Goal: Book appointment/travel/reservation

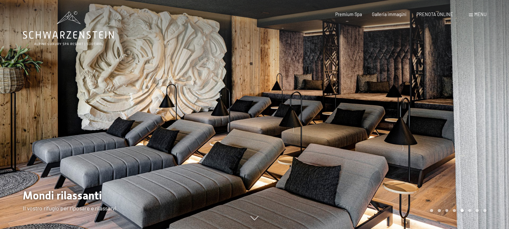
click at [465, 108] on div at bounding box center [382, 114] width 255 height 229
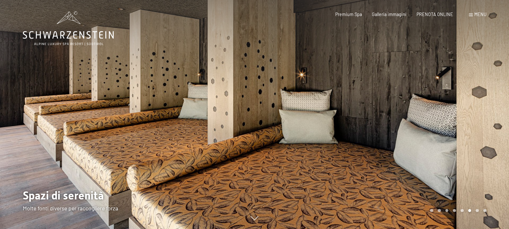
click at [466, 107] on div at bounding box center [382, 114] width 255 height 229
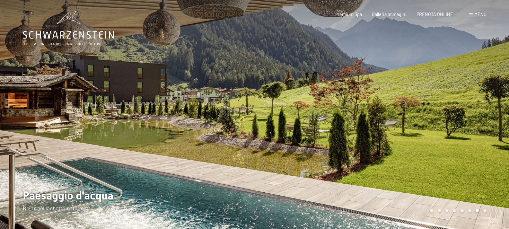
click at [467, 108] on div at bounding box center [382, 114] width 255 height 229
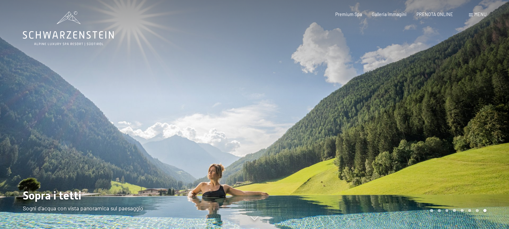
click at [467, 108] on div at bounding box center [382, 114] width 255 height 229
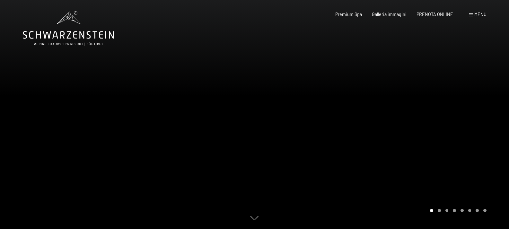
click at [467, 108] on div at bounding box center [382, 114] width 255 height 229
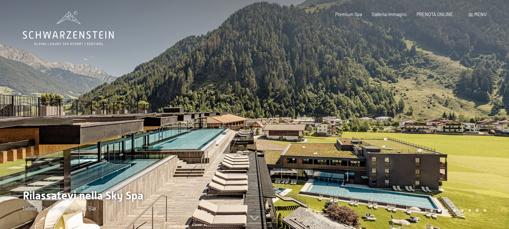
click at [467, 108] on div at bounding box center [382, 114] width 255 height 229
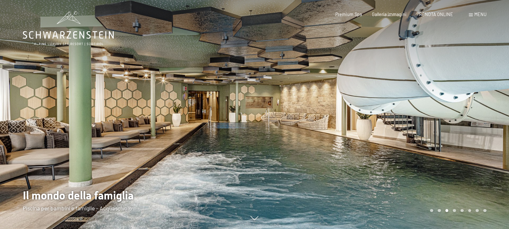
click at [467, 108] on div at bounding box center [382, 114] width 255 height 229
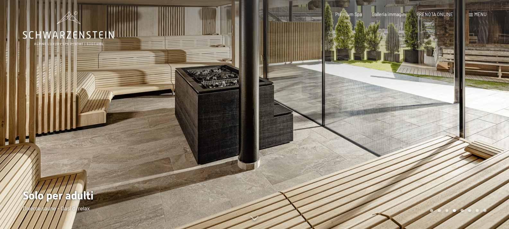
click at [467, 108] on div at bounding box center [382, 114] width 255 height 229
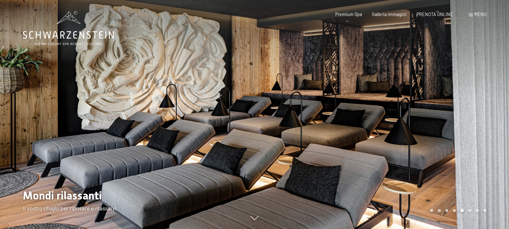
click at [467, 108] on div at bounding box center [382, 114] width 255 height 229
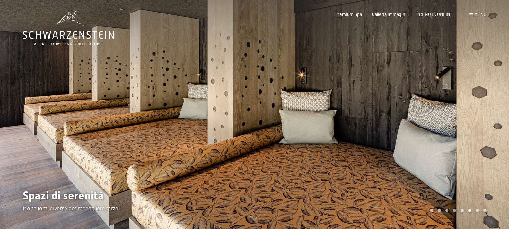
click at [467, 108] on div at bounding box center [382, 114] width 255 height 229
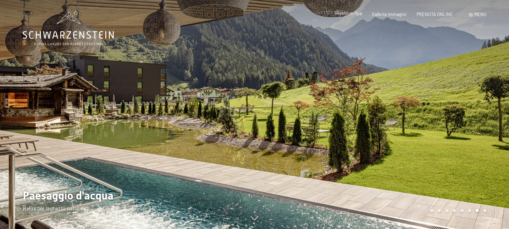
click at [356, 13] on span "Premium Spa" at bounding box center [348, 13] width 27 height 5
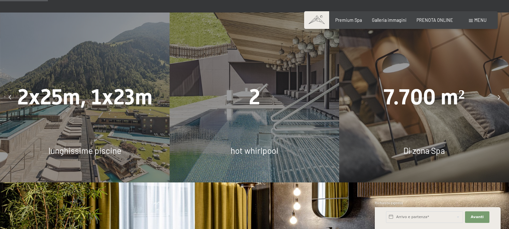
scroll to position [386, 0]
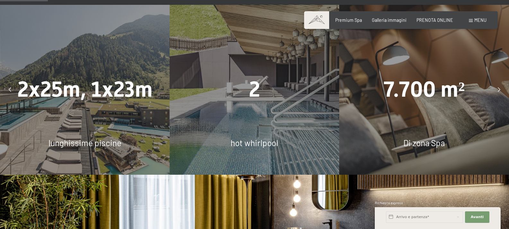
click at [255, 102] on span "2" at bounding box center [254, 89] width 11 height 25
drag, startPoint x: 254, startPoint y: 108, endPoint x: 254, endPoint y: 128, distance: 20.2
click at [254, 102] on span "2" at bounding box center [254, 89] width 11 height 25
click at [255, 148] on span "hot whirlpool" at bounding box center [255, 143] width 48 height 10
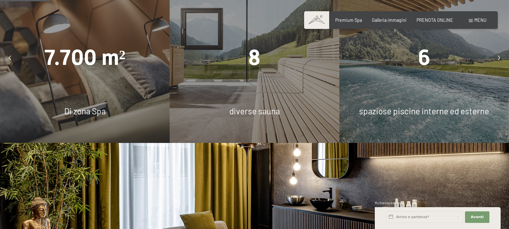
scroll to position [450, 0]
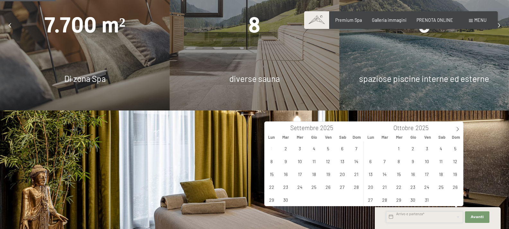
click at [429, 215] on input "text" at bounding box center [424, 217] width 77 height 12
click at [356, 146] on span "7" at bounding box center [356, 148] width 13 height 13
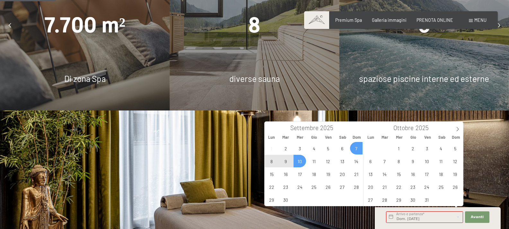
click at [300, 160] on span "10" at bounding box center [300, 161] width 13 height 13
type input "Dom. [DATE] - Mer. [DATE]"
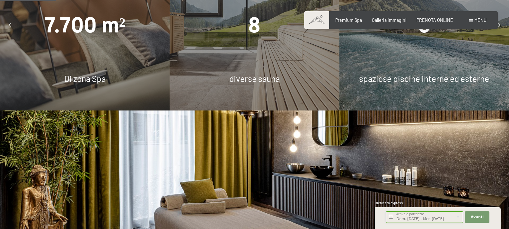
scroll to position [0, 2]
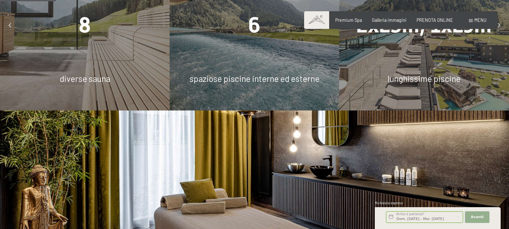
click at [477, 217] on span "Avanti" at bounding box center [477, 217] width 13 height 5
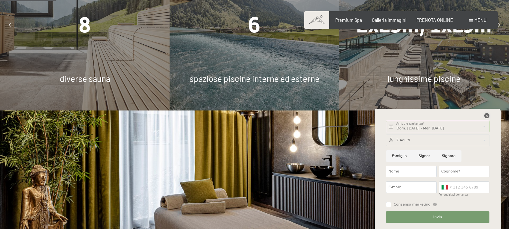
click at [486, 115] on icon at bounding box center [486, 115] width 5 height 5
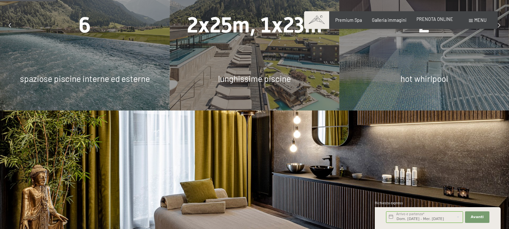
click at [438, 19] on span "PRENOTA ONLINE" at bounding box center [435, 18] width 37 height 5
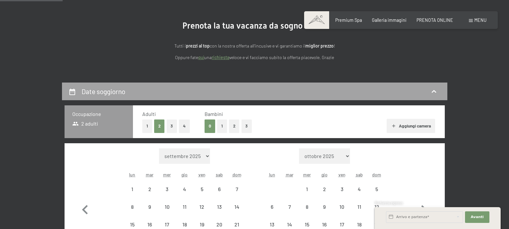
scroll to position [96, 0]
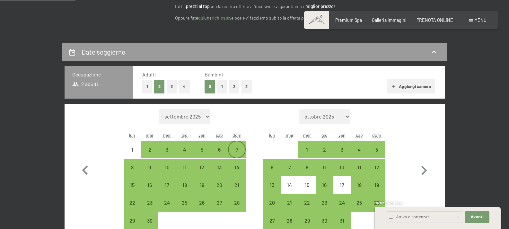
click at [238, 150] on div "7" at bounding box center [237, 155] width 16 height 16
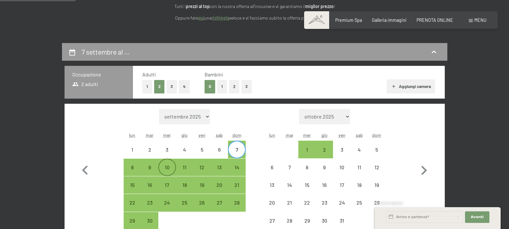
click at [168, 167] on div "10" at bounding box center [167, 173] width 16 height 16
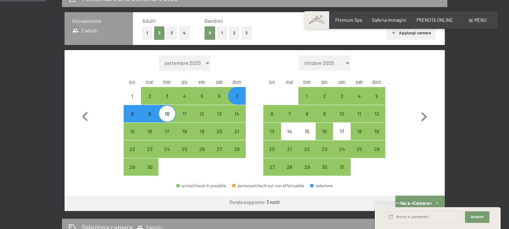
scroll to position [161, 0]
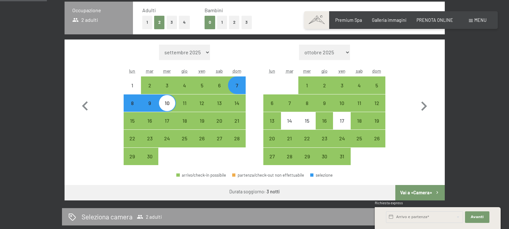
click at [424, 192] on button "Vai a «Camera»" at bounding box center [419, 192] width 49 height 15
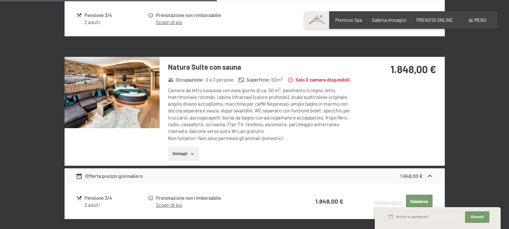
scroll to position [686, 0]
